Goal: Navigation & Orientation: Understand site structure

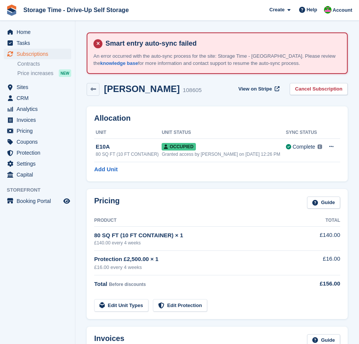
click at [224, 9] on span "Storage Time - Drive-Up Self Storage Create Subscription Invoice Contact Deal D…" at bounding box center [179, 10] width 359 height 20
click at [47, 55] on span "Subscriptions" at bounding box center [39, 54] width 45 height 11
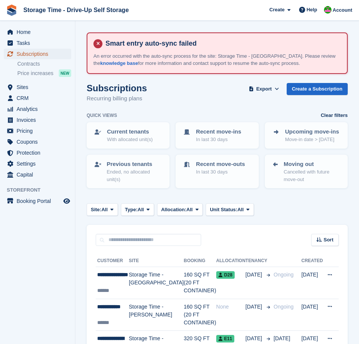
click at [34, 56] on span "Subscriptions" at bounding box center [39, 54] width 45 height 11
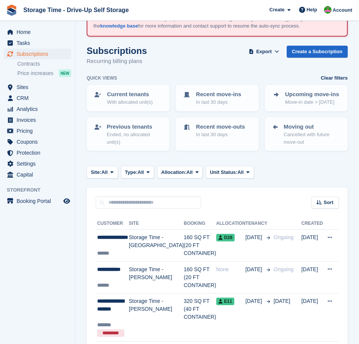
scroll to position [38, 0]
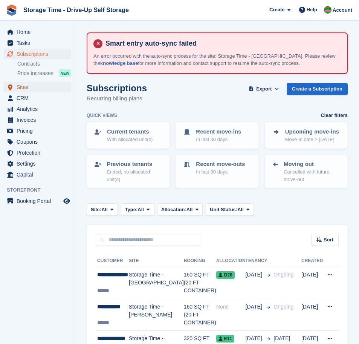
click at [17, 85] on span "Sites" at bounding box center [39, 87] width 45 height 11
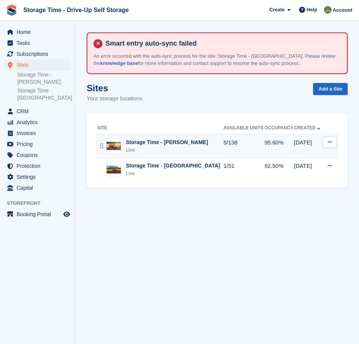
click at [184, 153] on div "Live" at bounding box center [167, 150] width 82 height 8
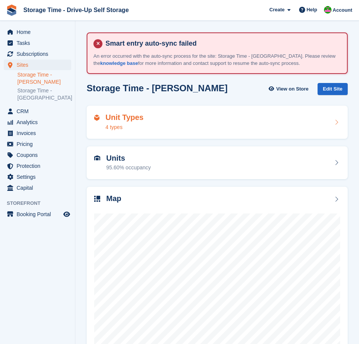
click at [163, 130] on div "Unit Types 4 types" at bounding box center [217, 122] width 246 height 18
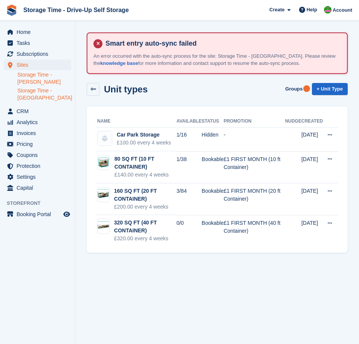
click at [35, 92] on link "Storage Time - [GEOGRAPHIC_DATA]" at bounding box center [44, 94] width 54 height 14
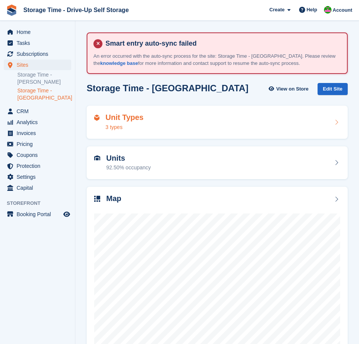
click at [201, 125] on div "Unit Types 3 types" at bounding box center [217, 122] width 246 height 18
